Goal: Check status

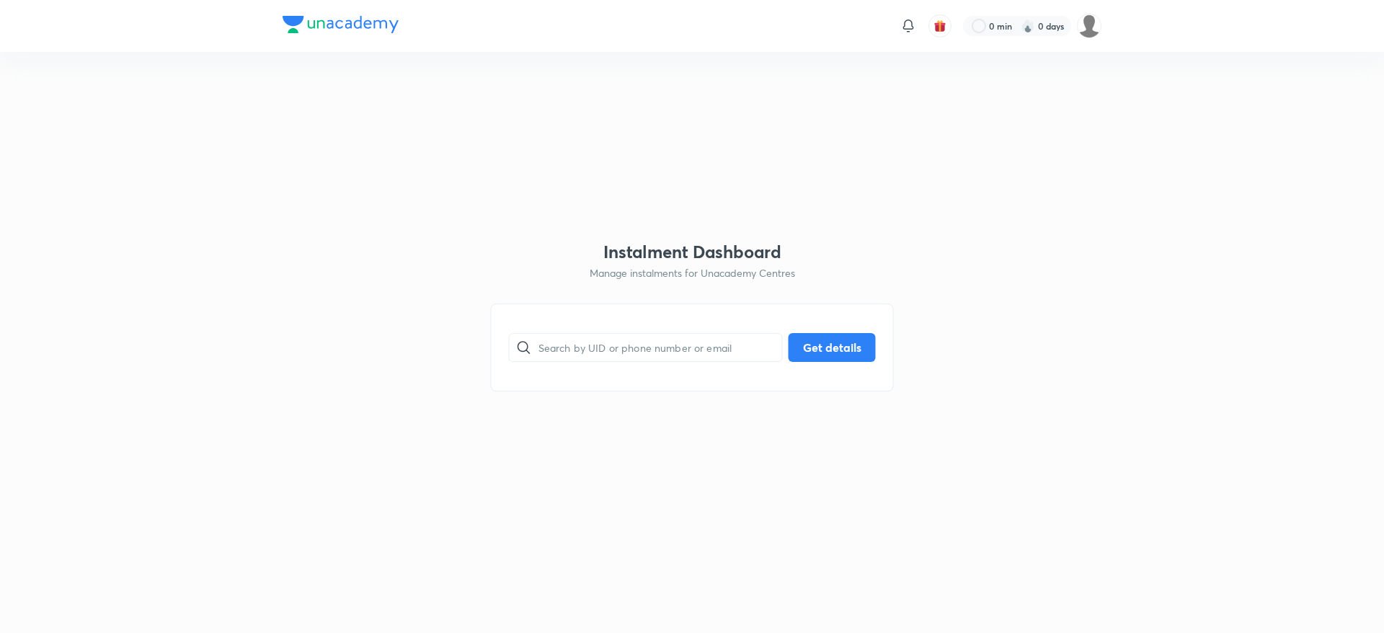
click at [655, 348] on input "text" at bounding box center [661, 347] width 244 height 37
paste input "5X3U1VMCLV"
type input "5X3U1VMCLV"
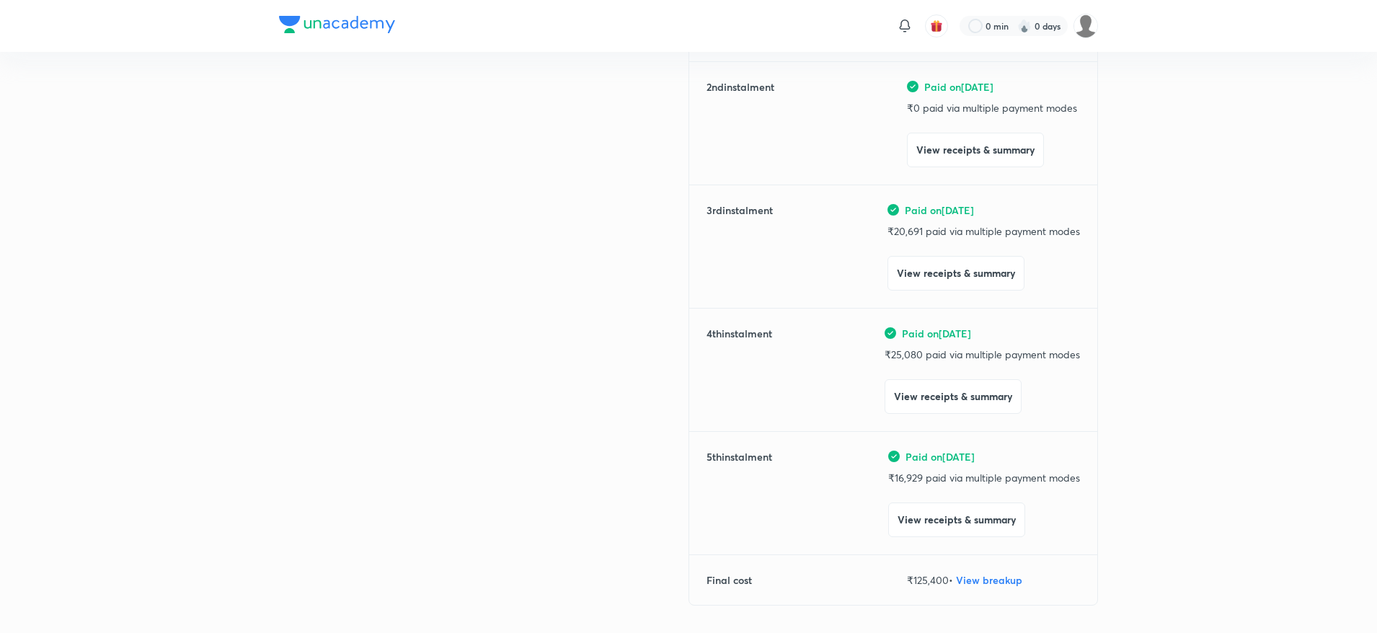
scroll to position [526, 0]
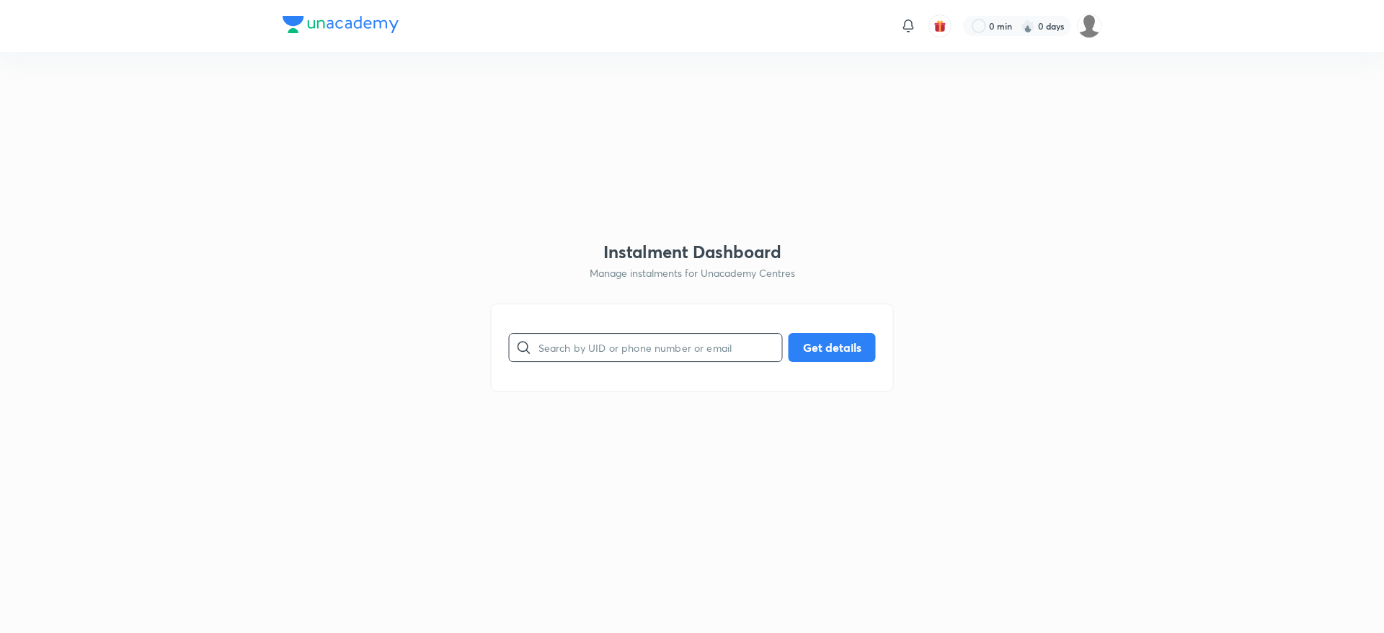
click at [606, 358] on input "text" at bounding box center [661, 347] width 244 height 37
paste input "93T9JMTQ3L"
type input "93T9JMTQ3L"
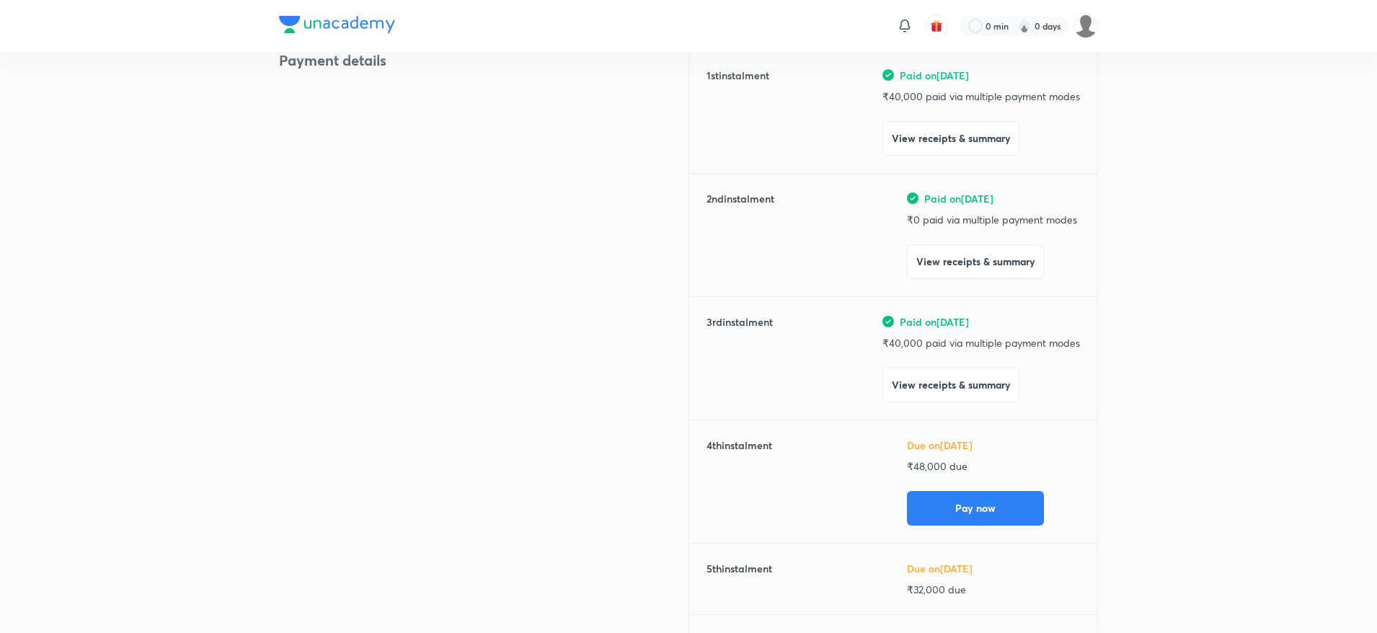
scroll to position [192, 0]
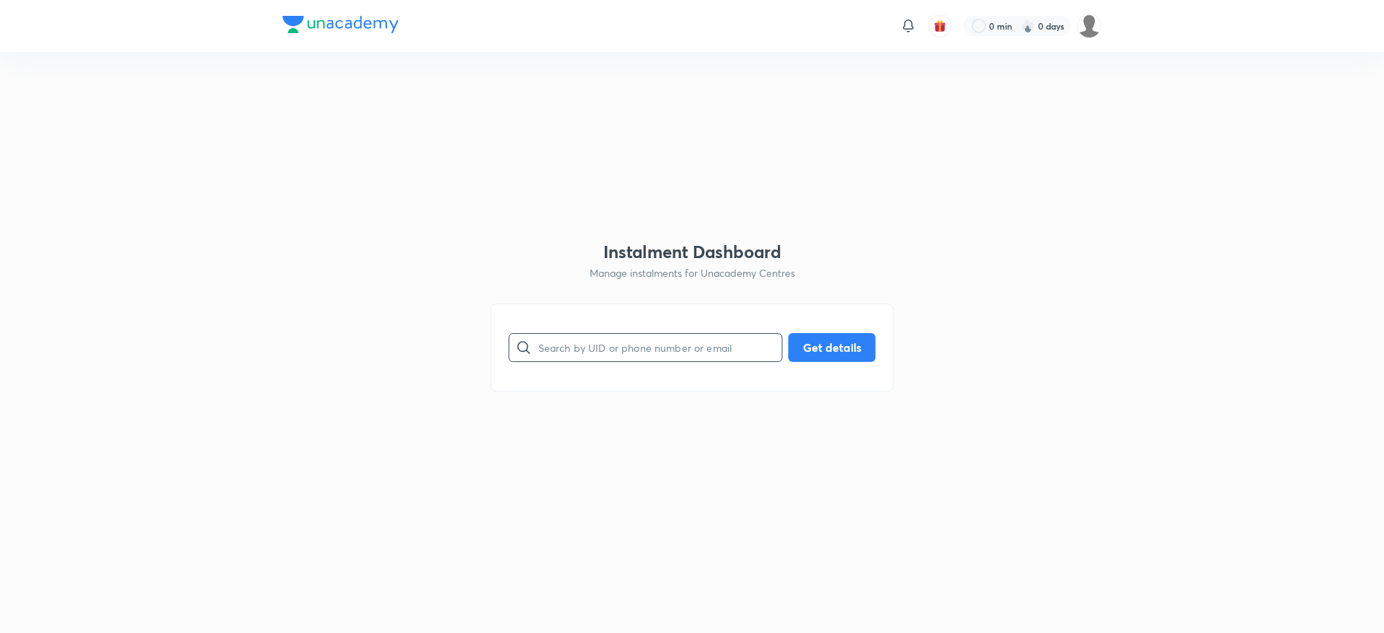
click at [590, 348] on input "text" at bounding box center [661, 347] width 244 height 37
type input "QAEJ3TFACU"
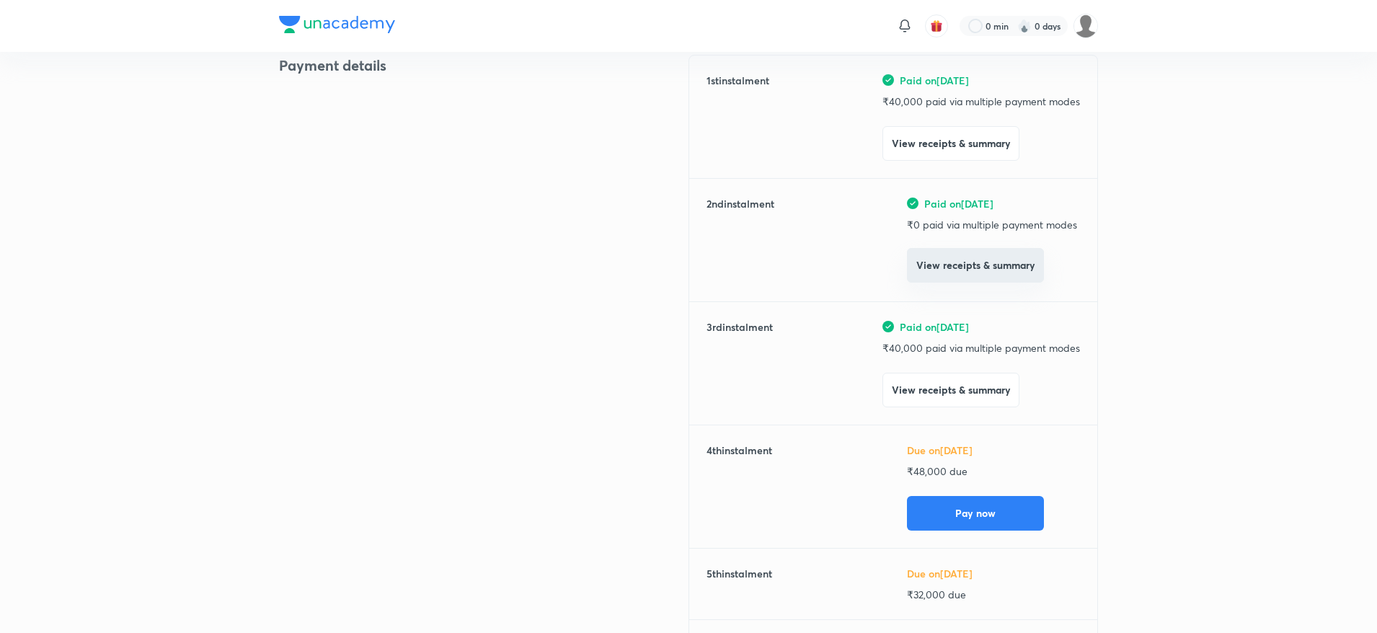
scroll to position [186, 0]
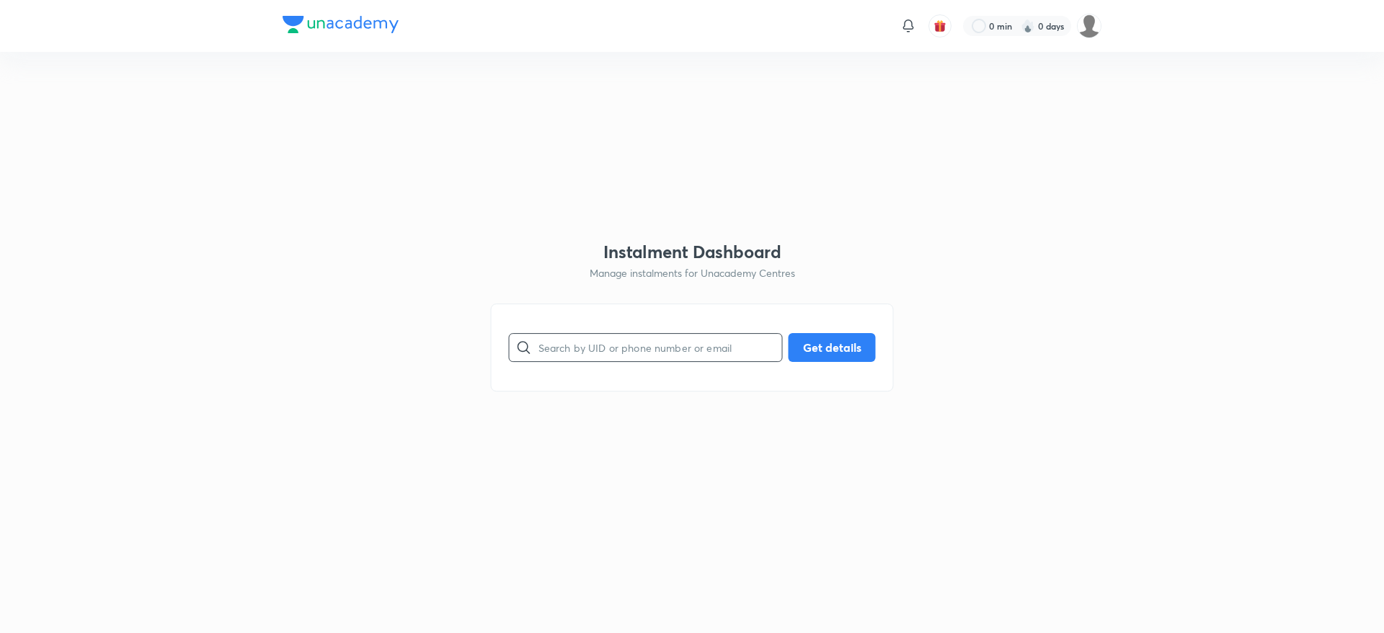
click at [616, 354] on input "text" at bounding box center [661, 347] width 244 height 37
paste input "3J5ZIR3E64"
type input "3J5ZIR3E64"
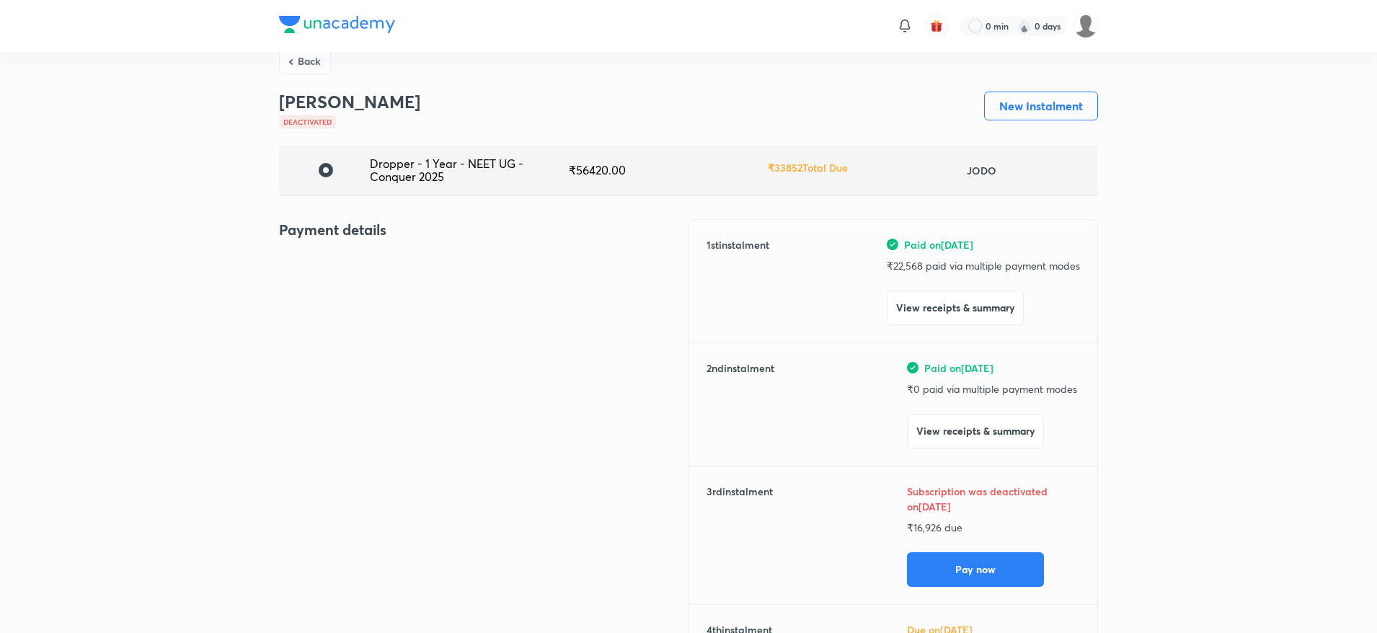
scroll to position [22, 0]
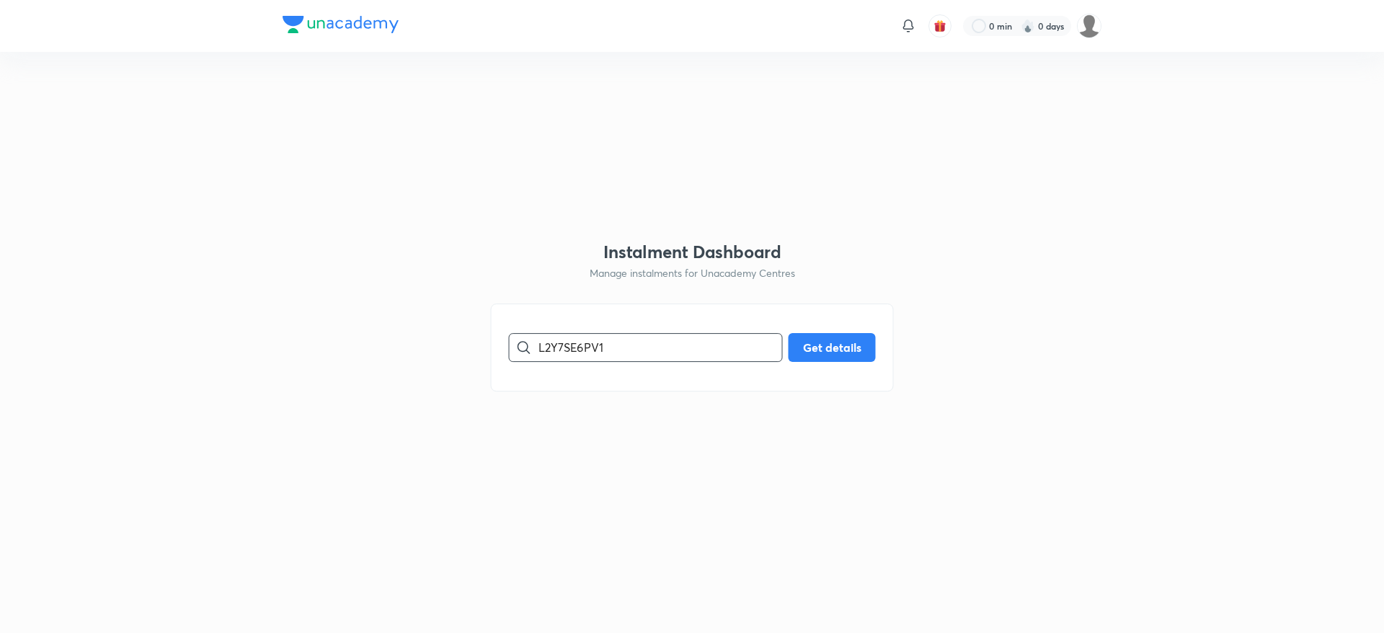
type input "L2Y7SE6PV1"
click at [567, 344] on input "text" at bounding box center [661, 347] width 244 height 37
paste input "3J5ZIR3E64"
type input "3J5ZIR3E64"
